Goal: Task Accomplishment & Management: Manage account settings

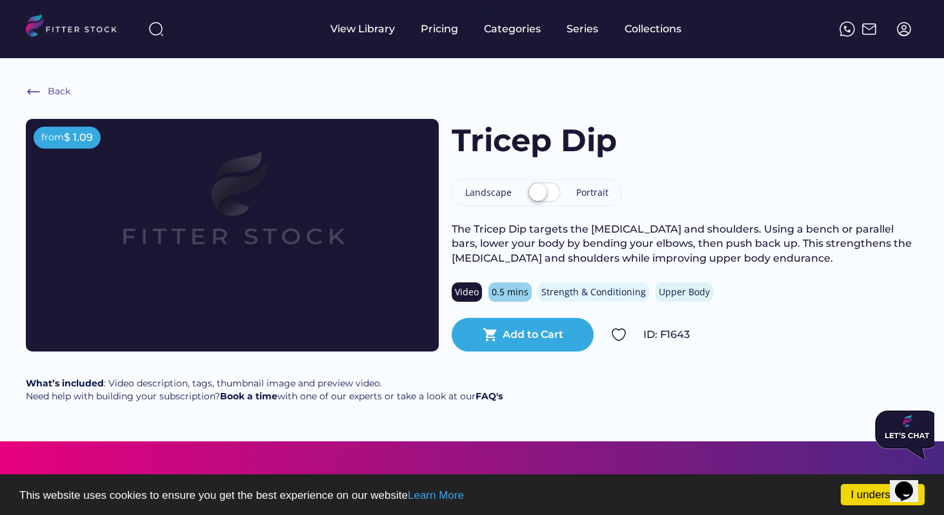
click at [899, 32] on img at bounding box center [904, 28] width 15 height 15
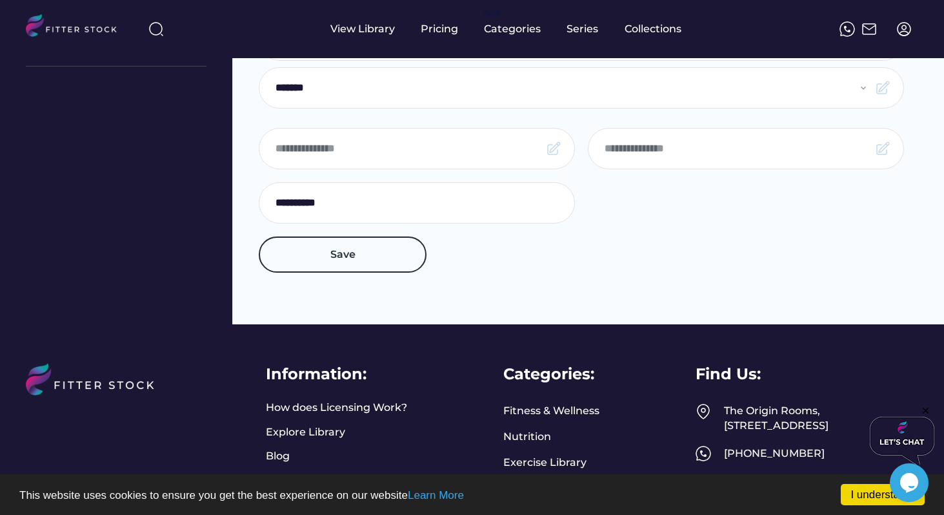
select select "**********"
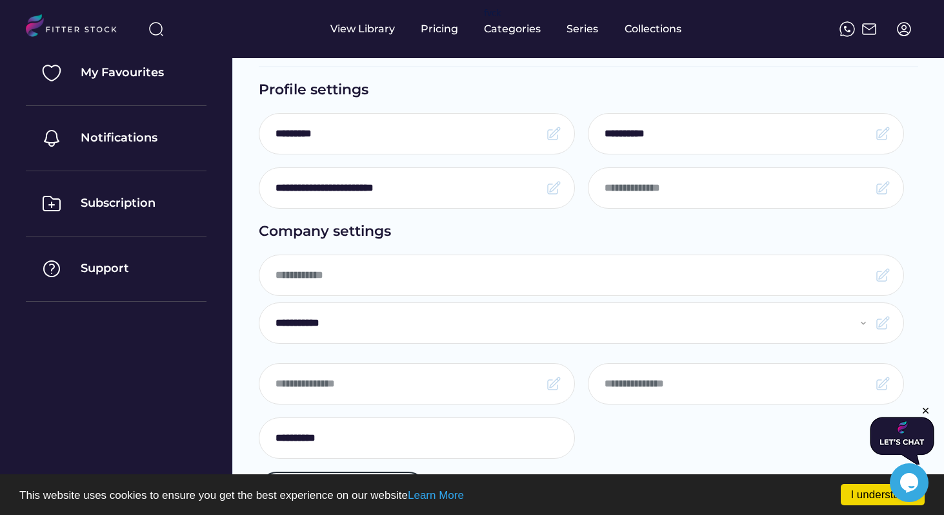
scroll to position [16, 0]
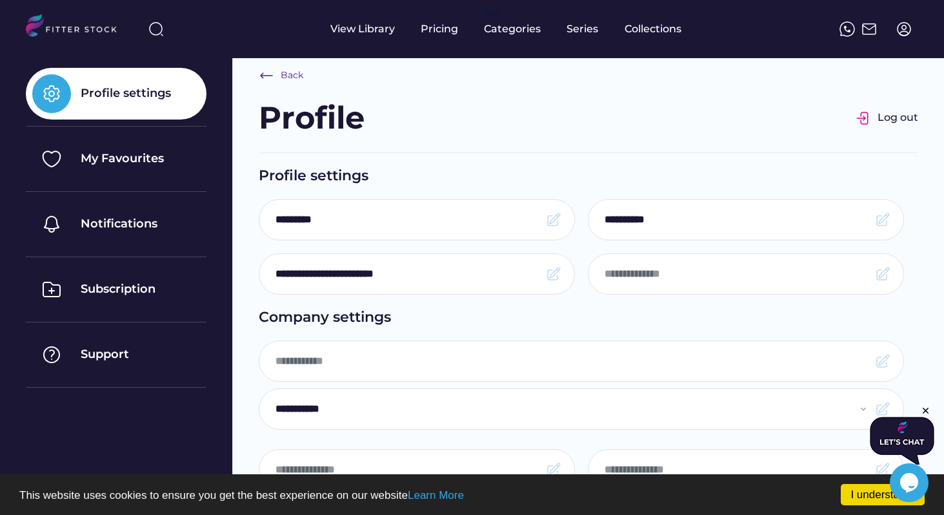
click at [900, 23] on img at bounding box center [904, 28] width 15 height 15
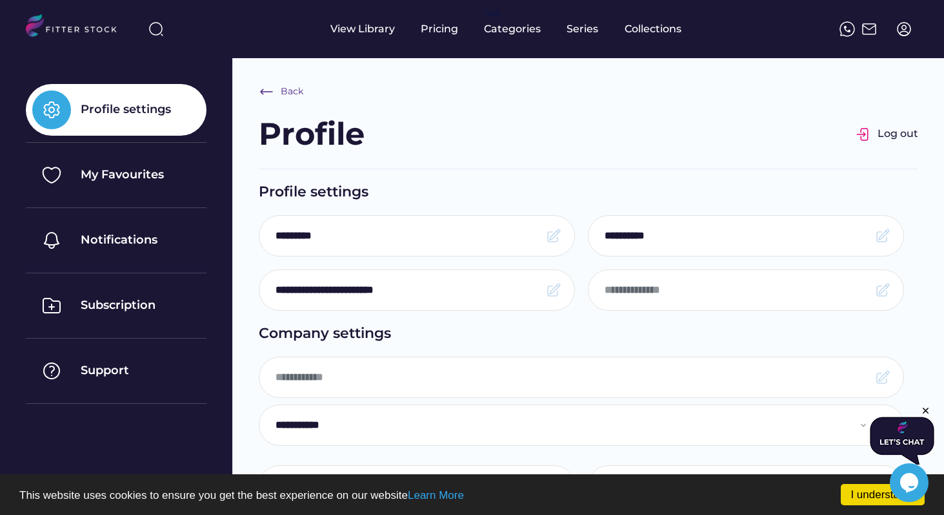
click at [141, 116] on div "Profile settings" at bounding box center [126, 109] width 90 height 16
click at [141, 110] on div "Profile settings" at bounding box center [126, 109] width 90 height 16
click at [292, 86] on div "Back" at bounding box center [292, 91] width 23 height 13
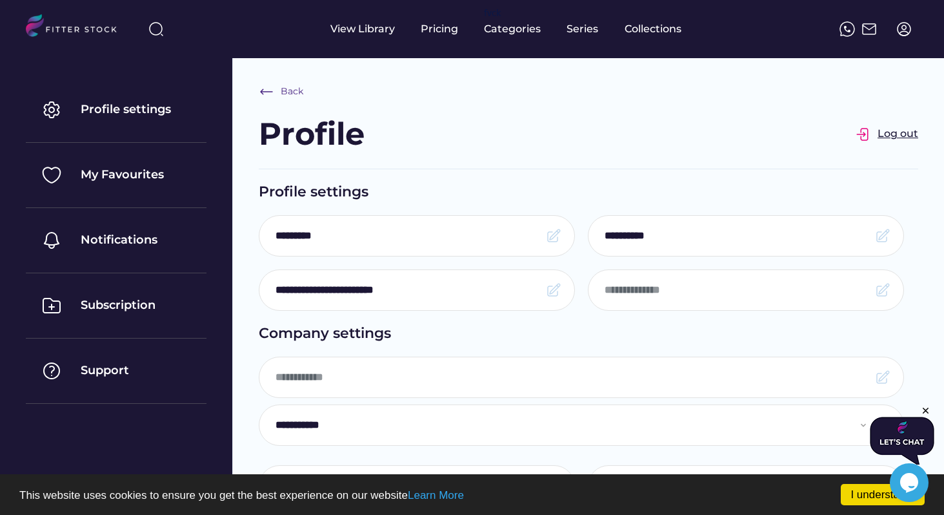
click at [917, 134] on div "Log out" at bounding box center [898, 134] width 41 height 14
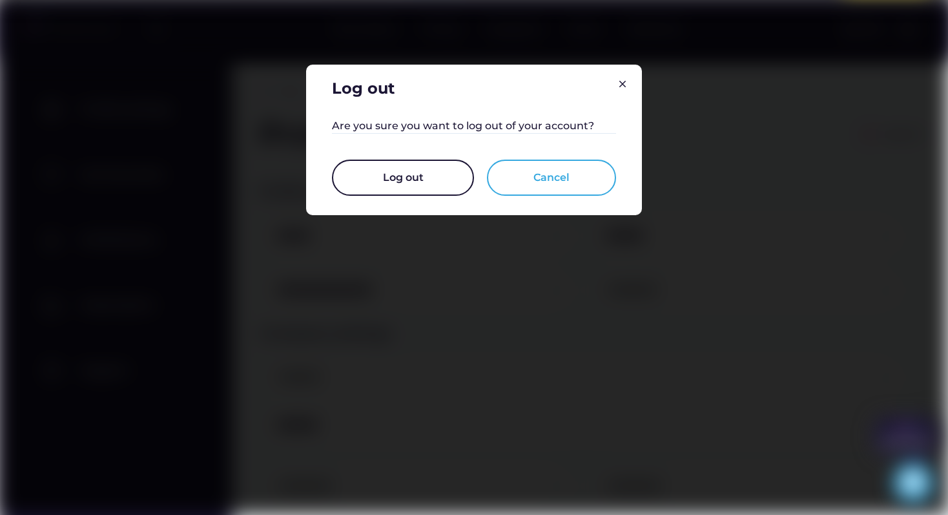
click at [444, 172] on button "Log out" at bounding box center [403, 177] width 142 height 36
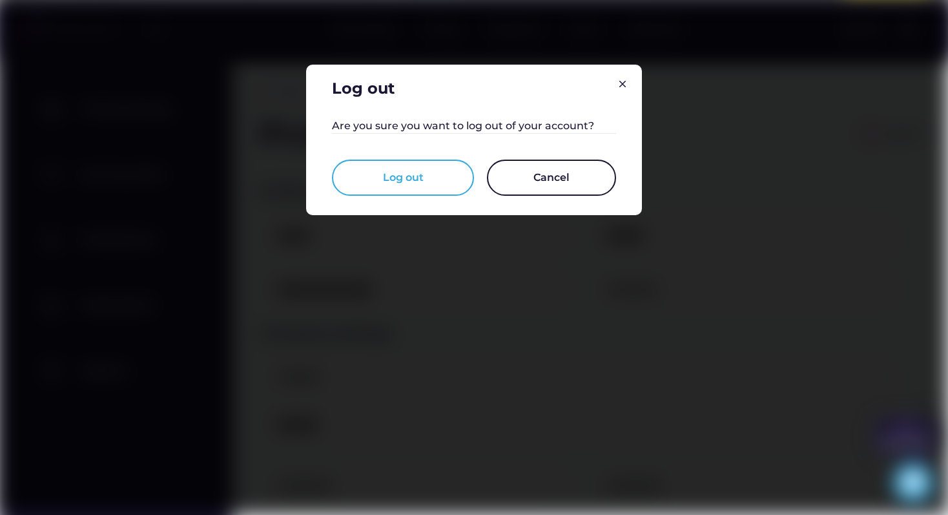
select select "**********"
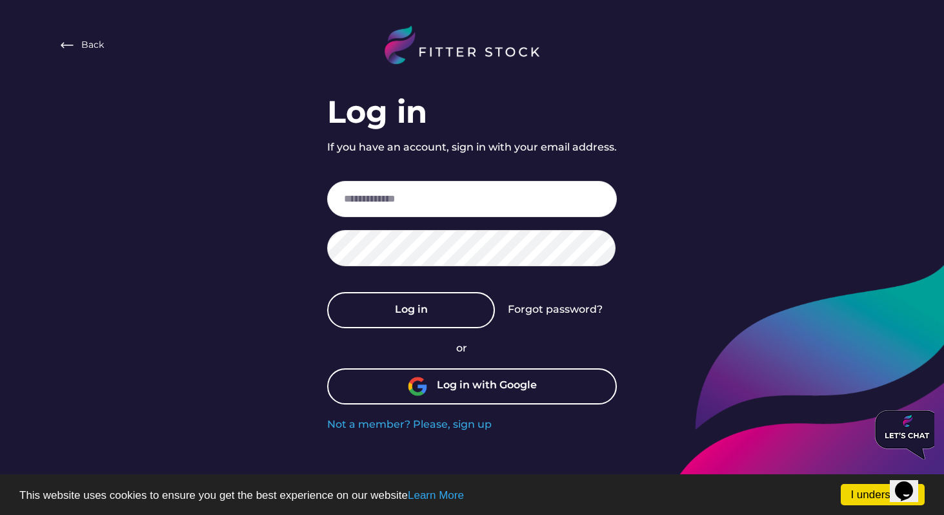
click at [525, 314] on div "Forgot password?" at bounding box center [555, 309] width 95 height 14
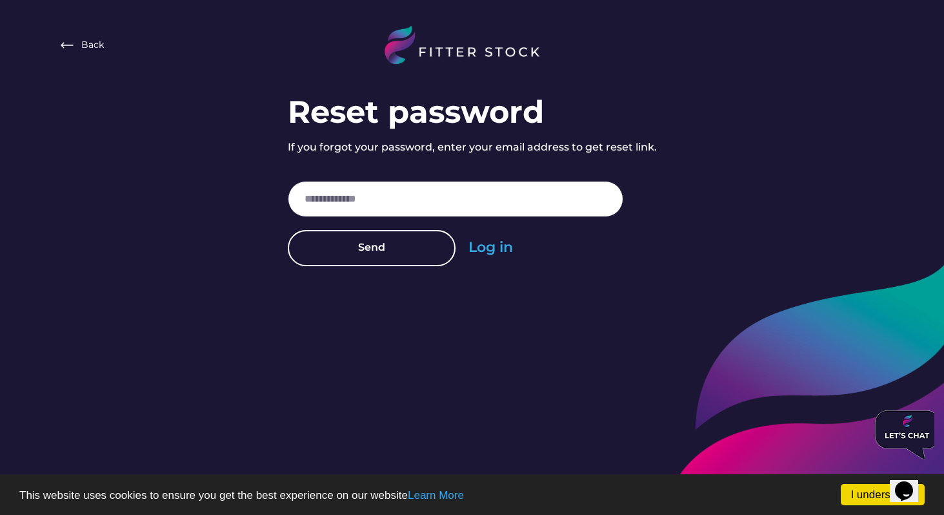
click at [436, 200] on input "email" at bounding box center [456, 199] width 336 height 36
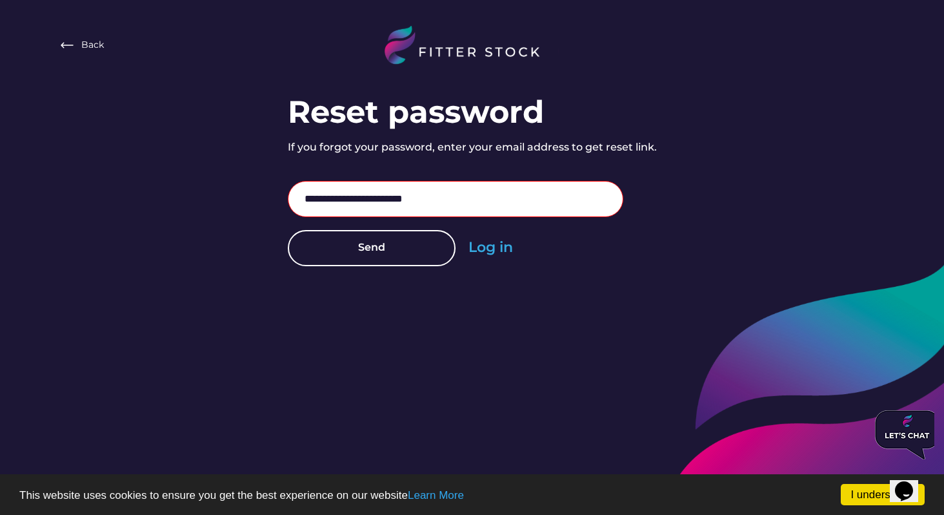
type input "**********"
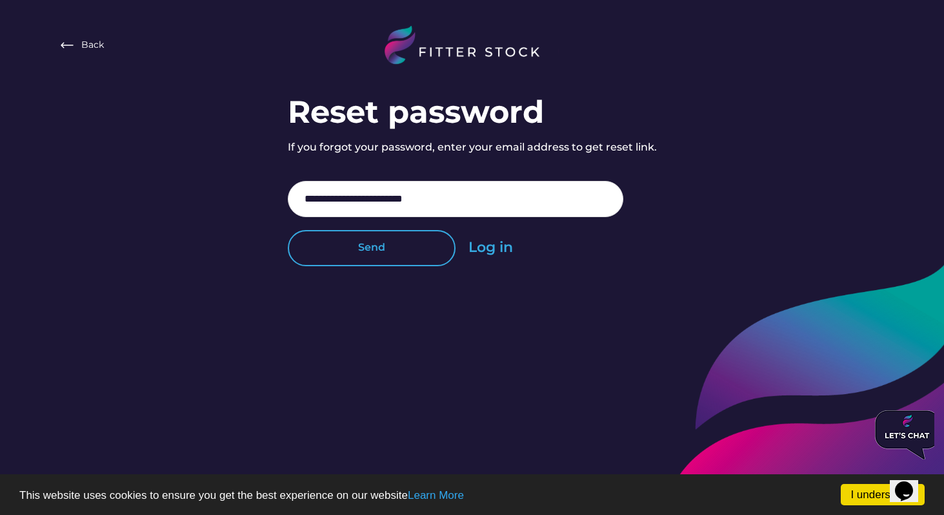
click at [408, 242] on button "Send" at bounding box center [372, 248] width 168 height 36
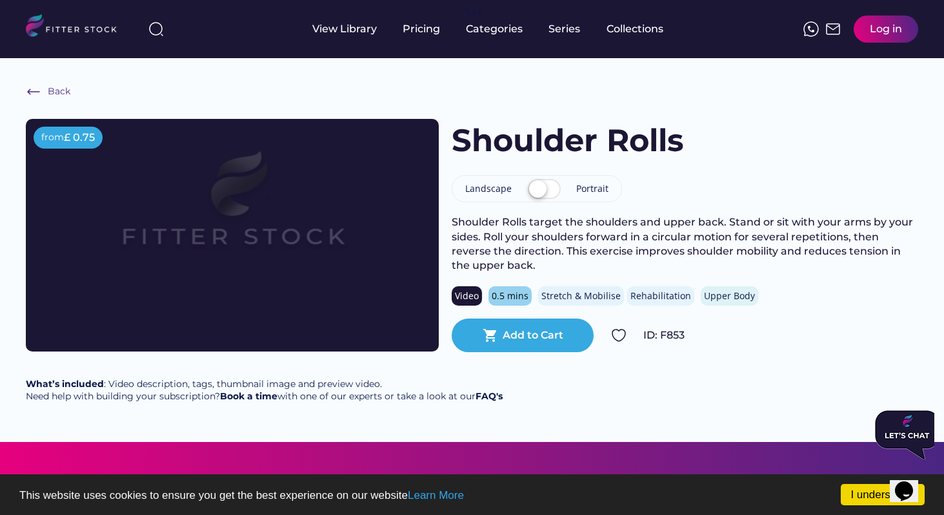
click at [306, 269] on img at bounding box center [232, 212] width 331 height 186
click at [303, 266] on img at bounding box center [232, 212] width 331 height 186
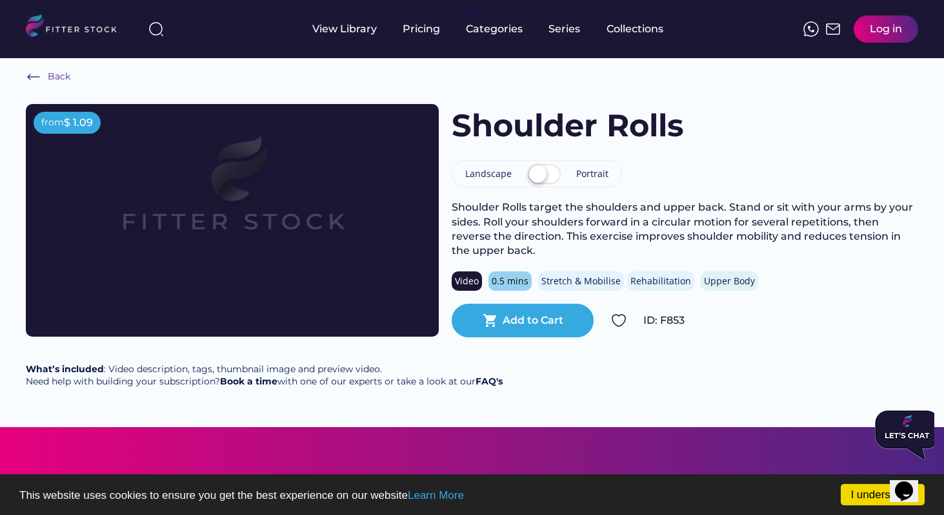
scroll to position [17, 0]
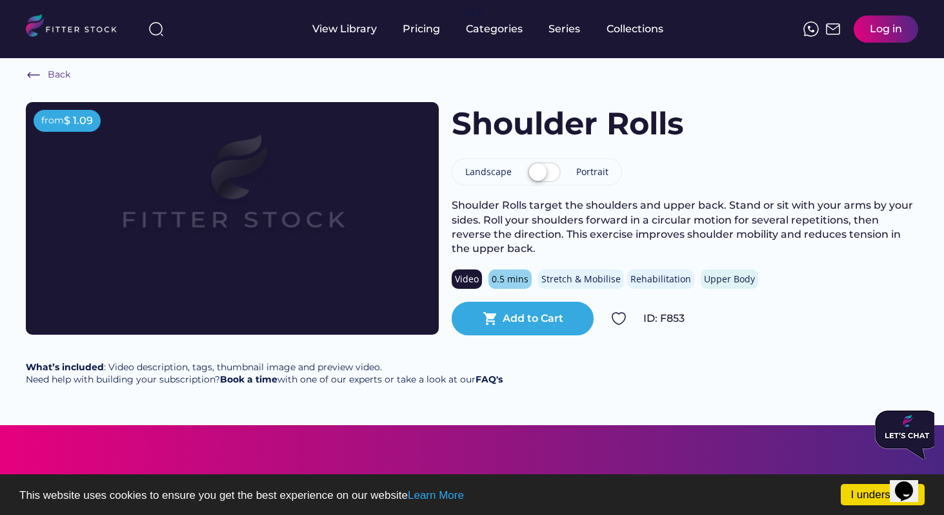
click at [341, 240] on img at bounding box center [232, 195] width 331 height 186
click at [542, 179] on label at bounding box center [544, 173] width 39 height 28
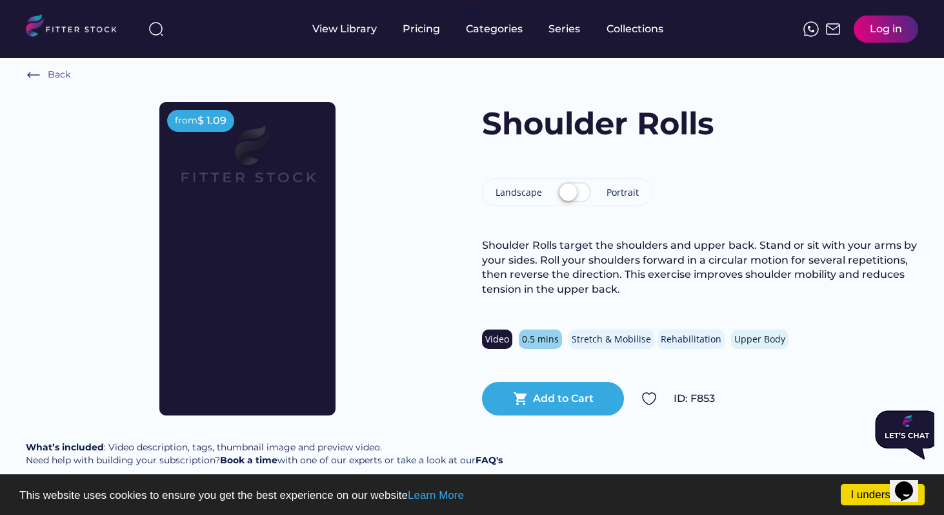
click at [565, 192] on label at bounding box center [574, 193] width 39 height 28
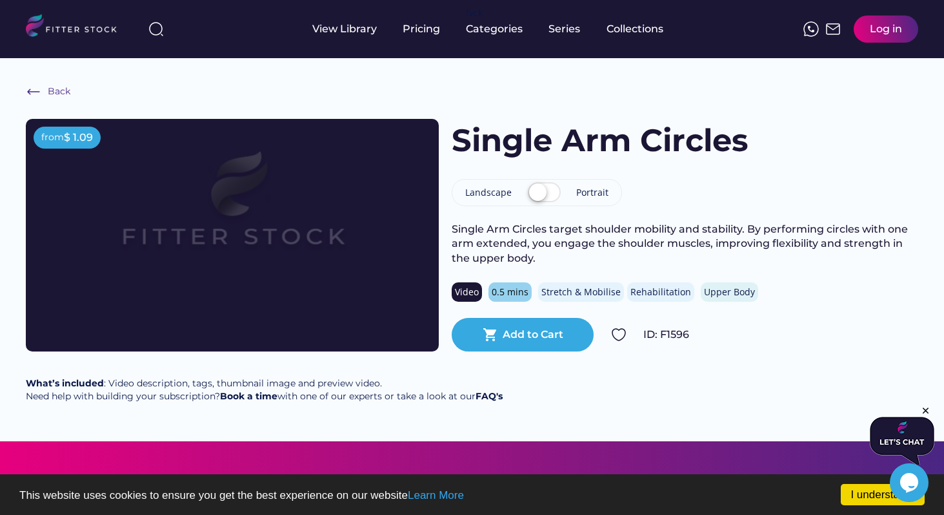
scroll to position [4, 0]
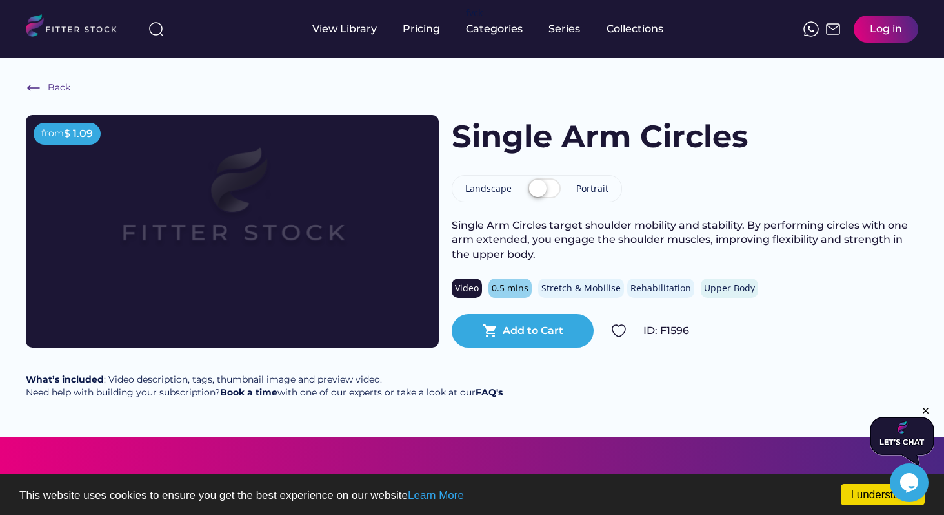
click at [281, 219] on img at bounding box center [232, 208] width 331 height 186
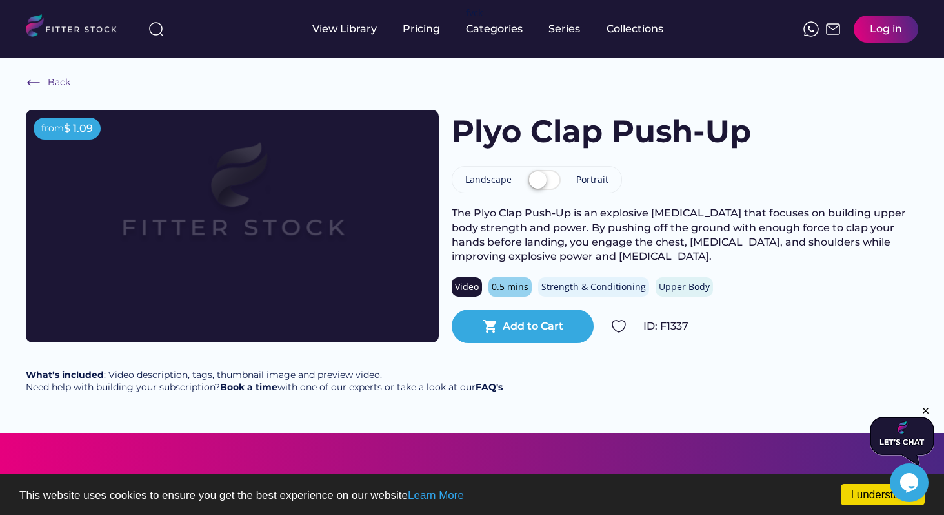
scroll to position [14, 0]
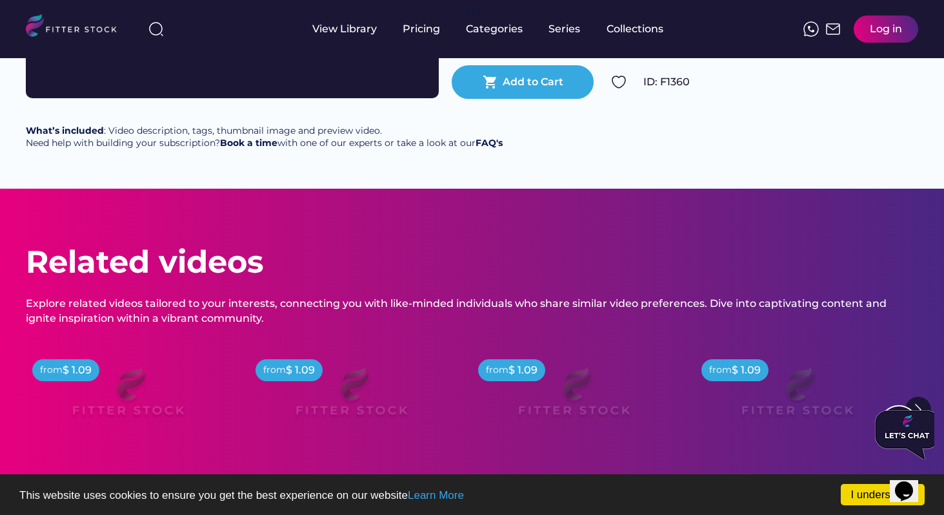
scroll to position [285, 0]
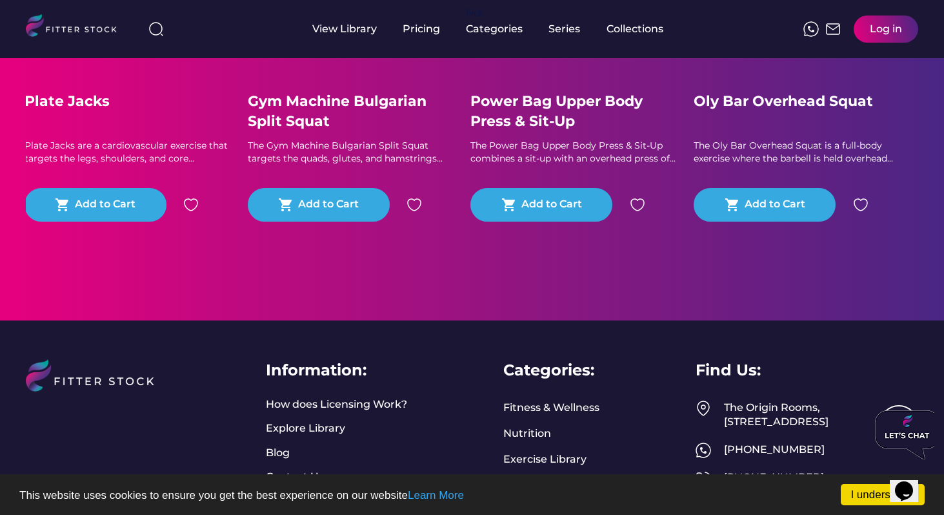
scroll to position [796, 0]
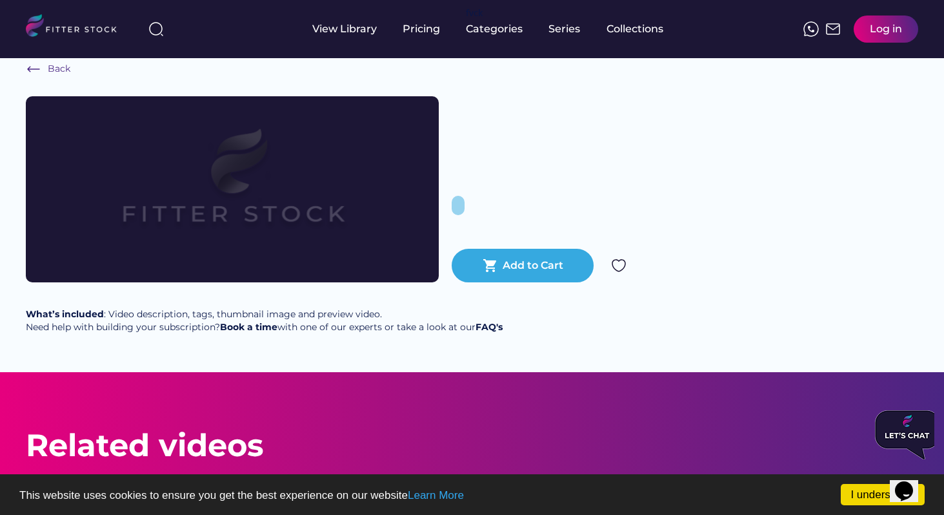
scroll to position [24, 0]
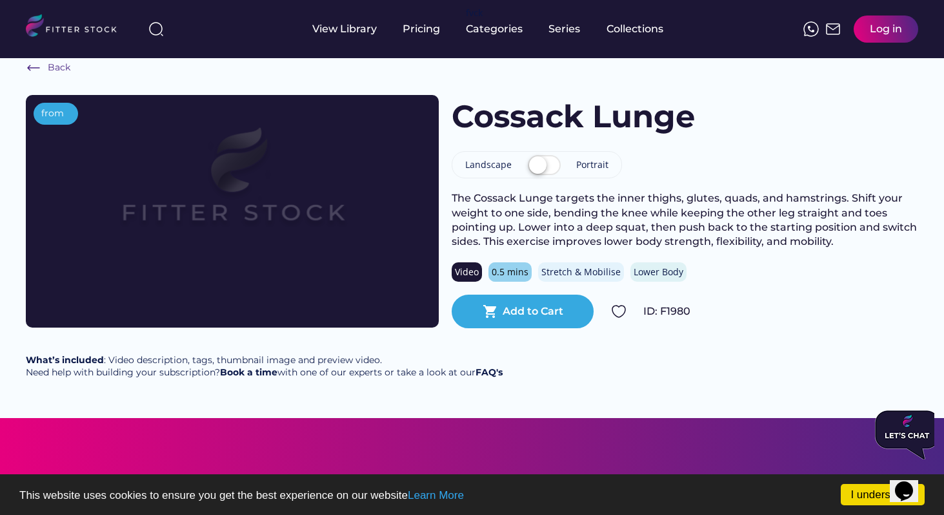
click at [224, 219] on img at bounding box center [232, 188] width 331 height 186
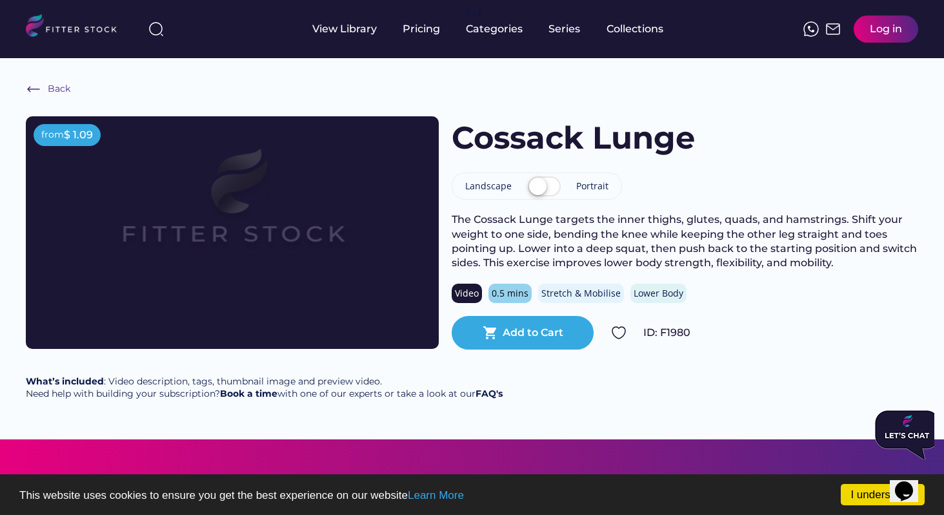
scroll to position [0, 0]
